Goal: Task Accomplishment & Management: Use online tool/utility

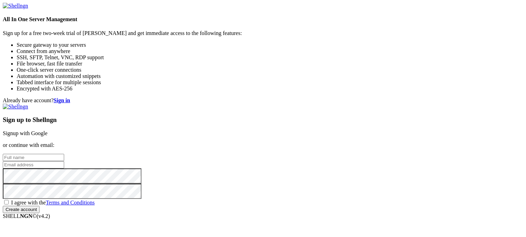
click at [48, 130] on link "Signup with Google" at bounding box center [25, 133] width 45 height 6
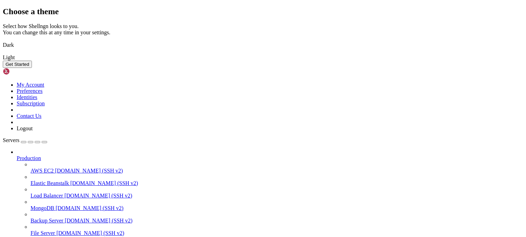
click at [3, 41] on img at bounding box center [3, 41] width 0 height 0
click at [32, 68] on button "Get Started" at bounding box center [17, 64] width 29 height 7
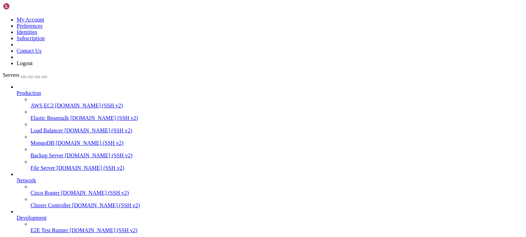
click at [24, 77] on div "button" at bounding box center [24, 77] width 0 height 0
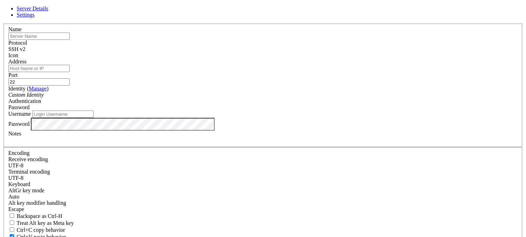
click at [308, 52] on div "SSH v2" at bounding box center [262, 49] width 509 height 6
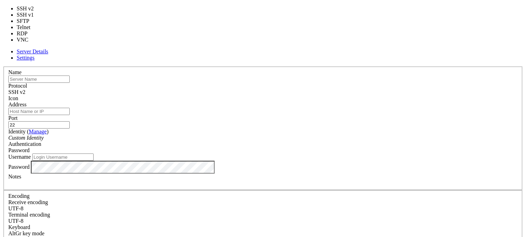
type input "3389"
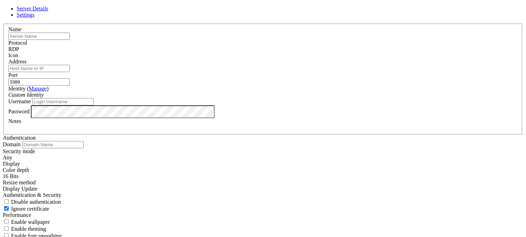
click at [70, 40] on input "text" at bounding box center [38, 36] width 61 height 7
type input "Gaming"
click at [70, 72] on input "Address" at bounding box center [38, 68] width 61 height 7
paste input "[TECHNICAL_ID]"
type input "[TECHNICAL_ID]"
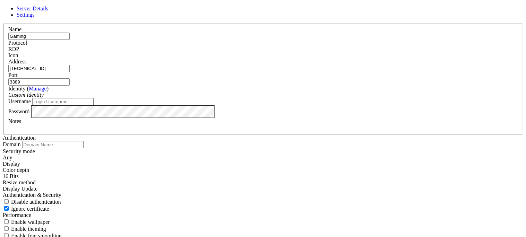
click at [70, 80] on input "3389" at bounding box center [38, 81] width 61 height 7
type input "3"
type input "1098"
click at [208, 98] on div "Custom Identity" at bounding box center [262, 95] width 509 height 6
click at [94, 105] on input "Username" at bounding box center [62, 101] width 61 height 7
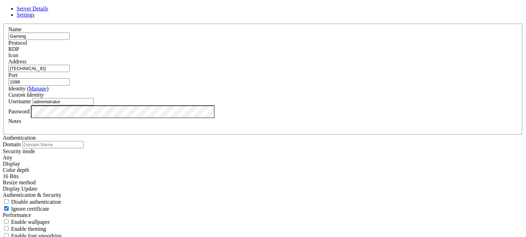
type input "administrator"
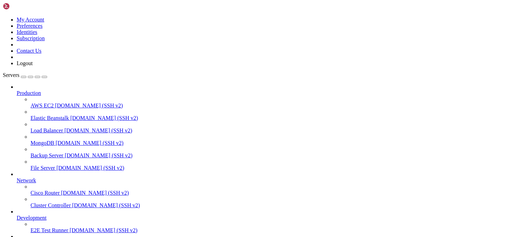
scroll to position [42, 0]
click at [41, 228] on link "E2E Test Runner [DOMAIN_NAME] (SSH v2)" at bounding box center [277, 231] width 493 height 6
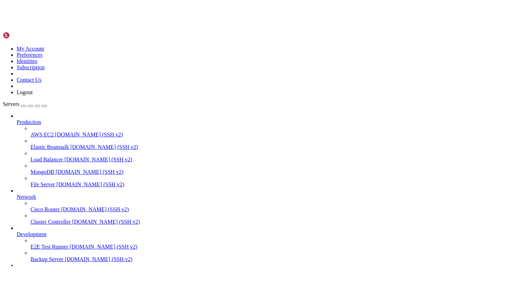
scroll to position [24, 0]
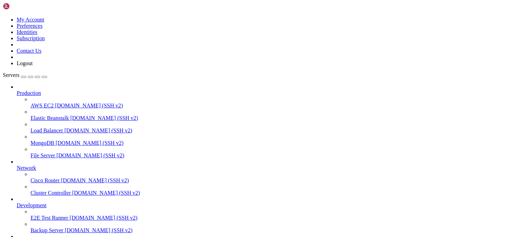
click at [36, 165] on span "Network" at bounding box center [26, 168] width 19 height 6
click at [32, 6] on img at bounding box center [23, 6] width 40 height 7
click at [32, 203] on span "Development" at bounding box center [32, 206] width 30 height 6
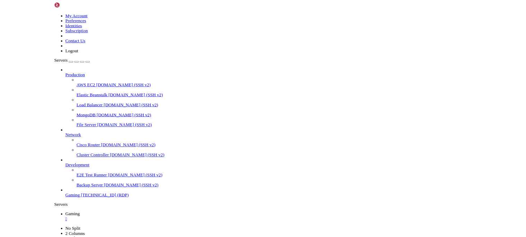
scroll to position [0, 0]
